Goal: Navigation & Orientation: Find specific page/section

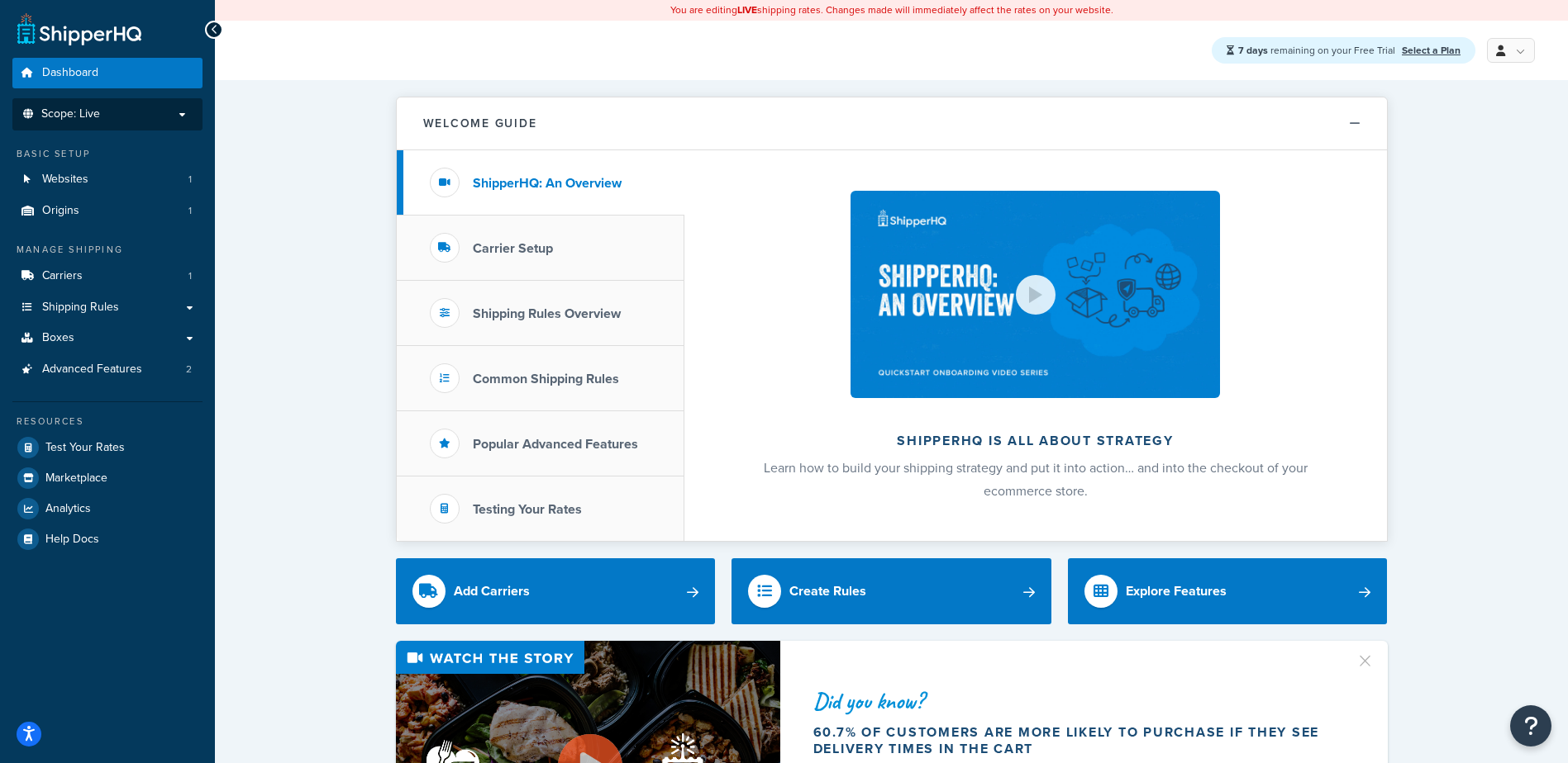
click at [97, 121] on span "Scope: Live" at bounding box center [70, 114] width 59 height 14
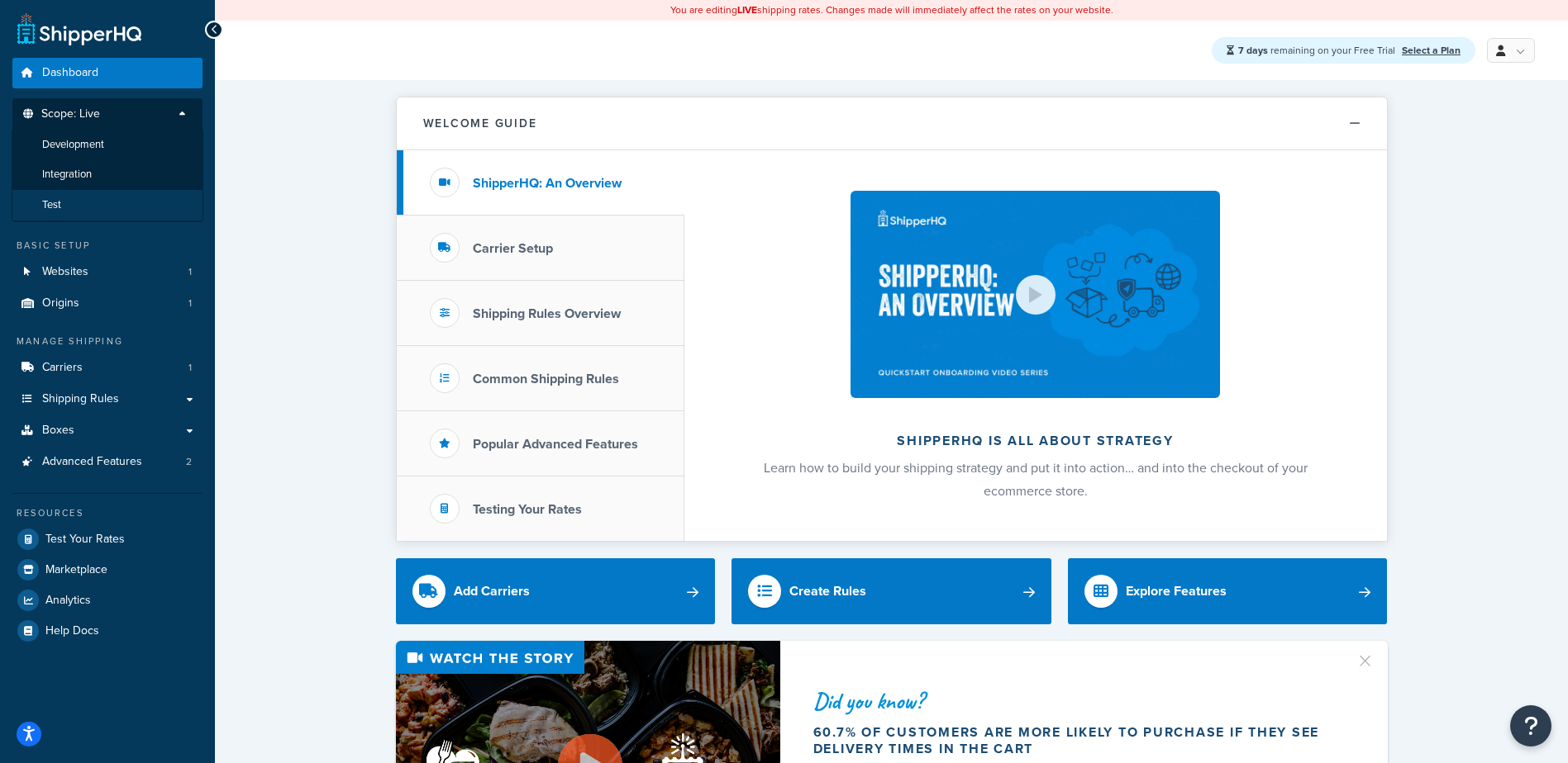
click at [79, 200] on li "Test" at bounding box center [107, 205] width 192 height 31
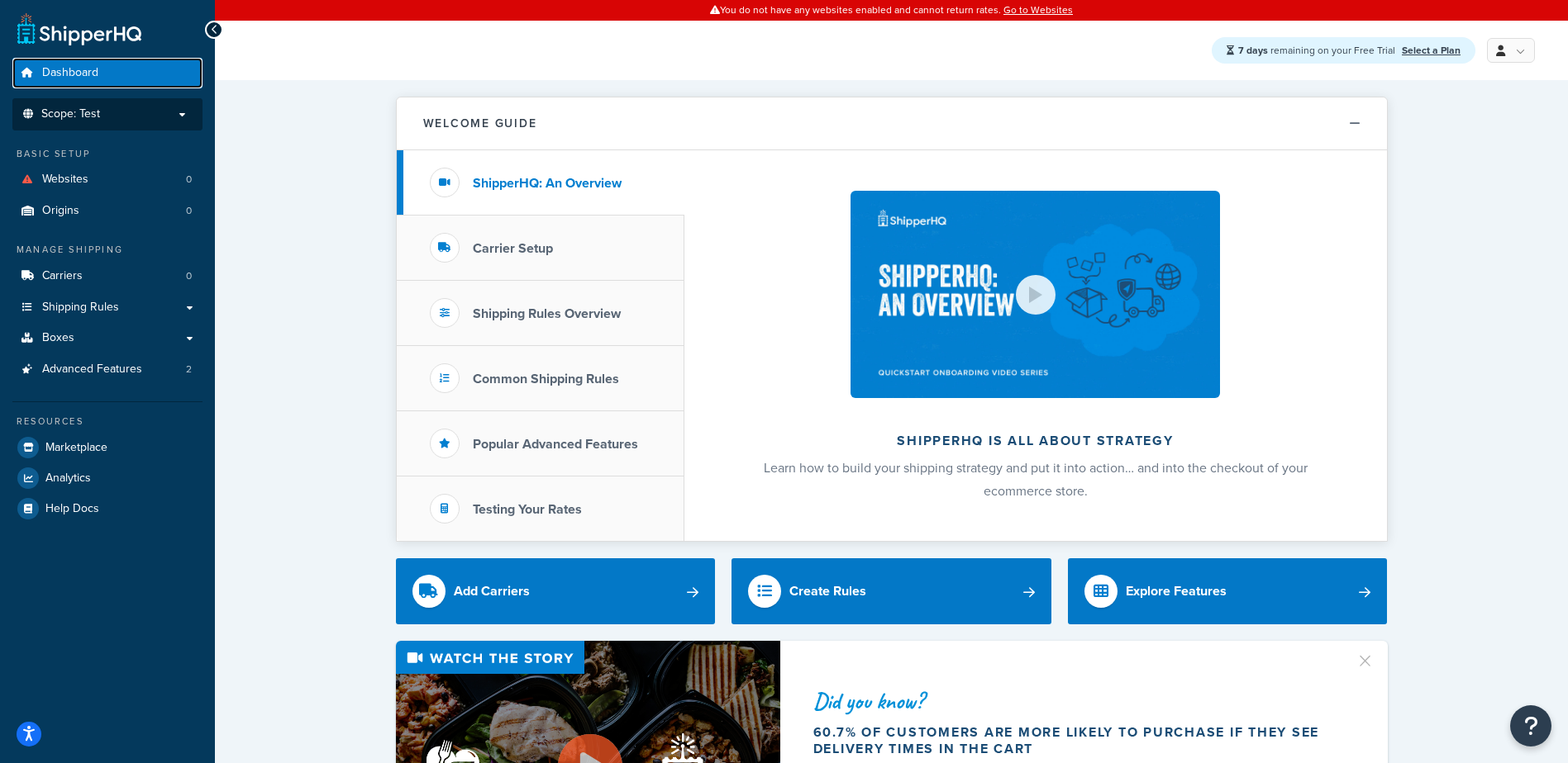
click at [85, 69] on span "Dashboard" at bounding box center [70, 73] width 56 height 14
click at [85, 110] on span "Scope: Test" at bounding box center [70, 114] width 59 height 14
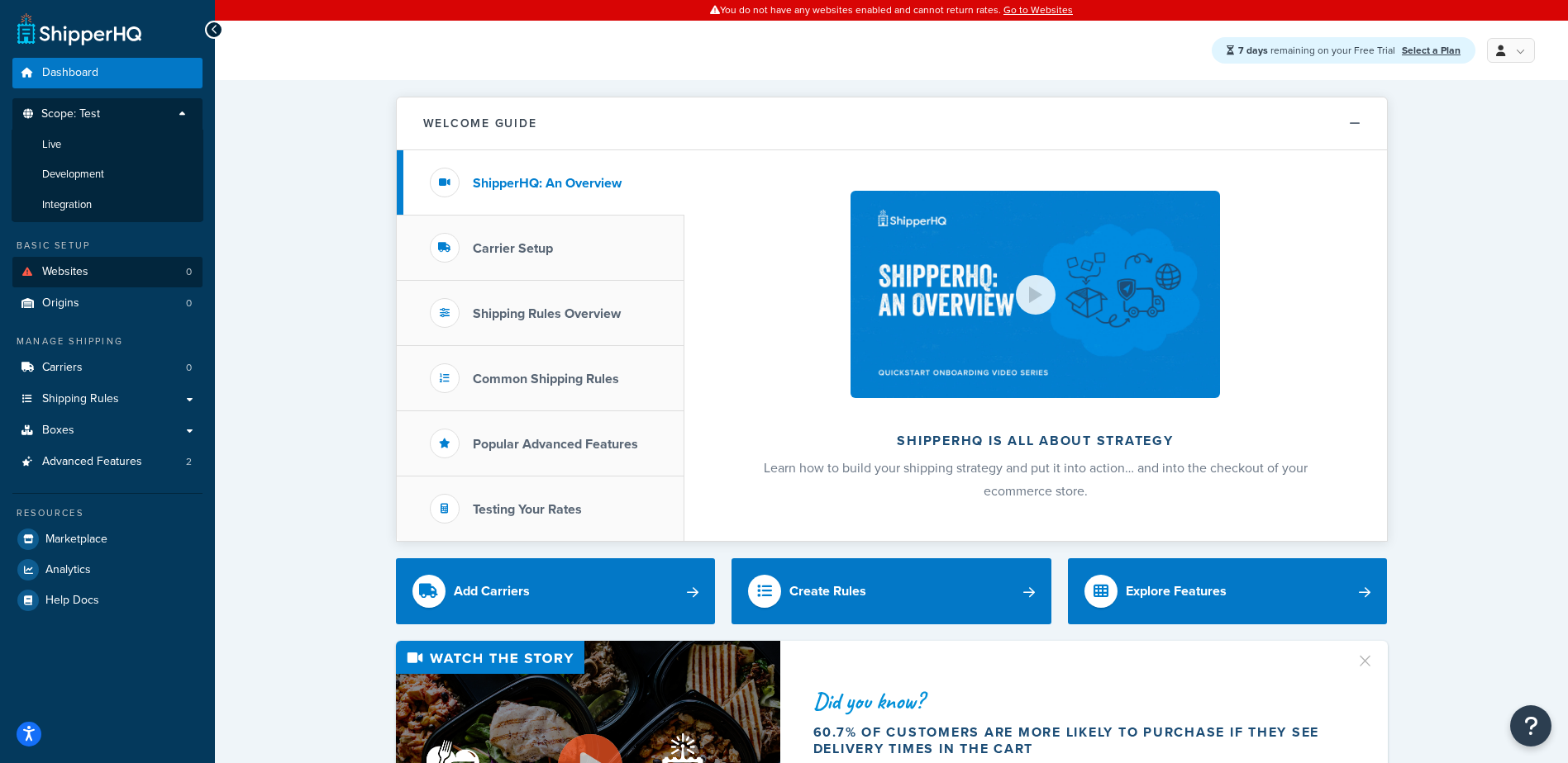
click at [103, 165] on li "Development" at bounding box center [107, 174] width 192 height 31
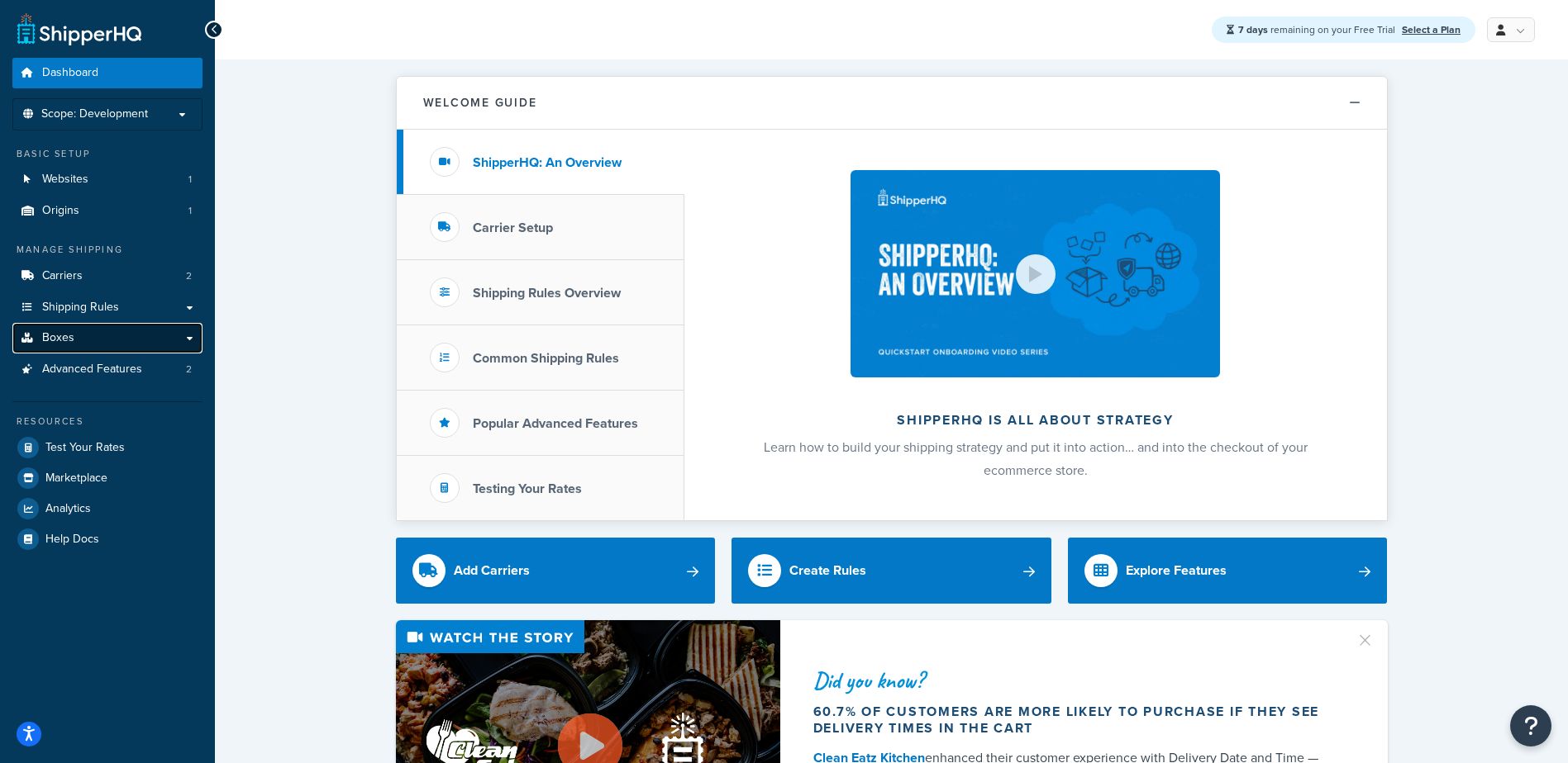
click at [74, 342] on link "Boxes" at bounding box center [107, 338] width 190 height 31
